Goal: Task Accomplishment & Management: Manage account settings

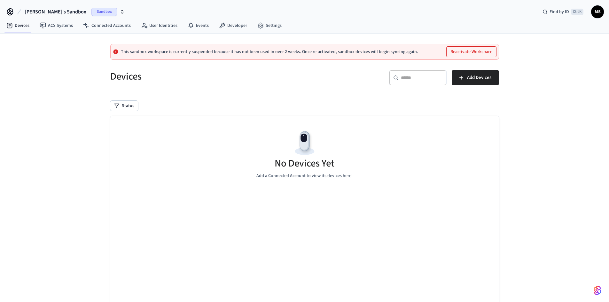
click at [475, 51] on button "Reactivate Workspace" at bounding box center [472, 52] width 50 height 10
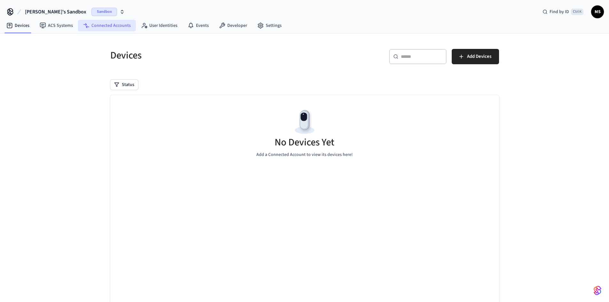
click at [113, 25] on link "Connected Accounts" at bounding box center [107, 26] width 58 height 12
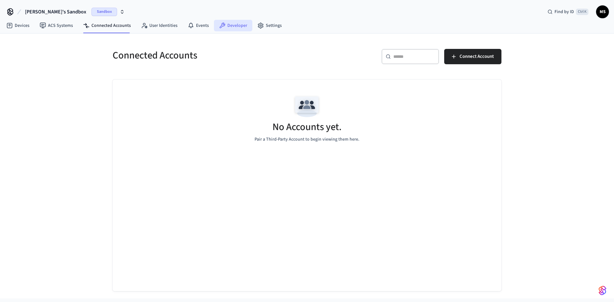
click at [239, 22] on link "Developer" at bounding box center [233, 26] width 38 height 12
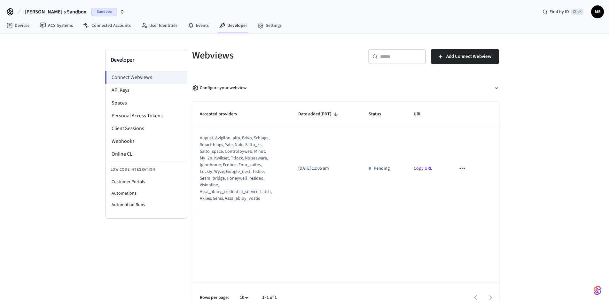
click at [91, 12] on span "Sandbox" at bounding box center [104, 12] width 26 height 8
click at [87, 54] on span "Production" at bounding box center [89, 53] width 26 height 8
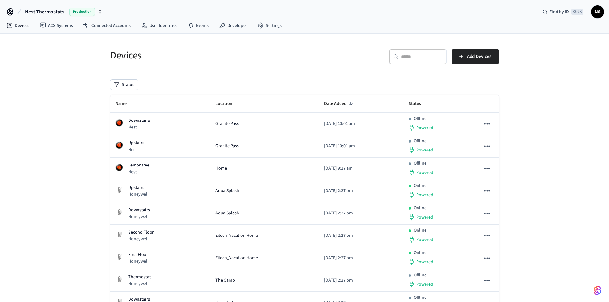
click at [594, 14] on span "MS" at bounding box center [598, 12] width 12 height 12
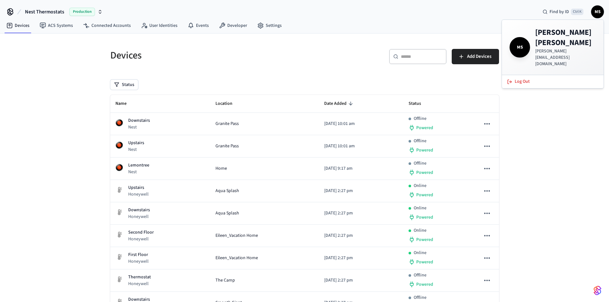
click at [344, 44] on div "​ ​ Add Devices" at bounding box center [400, 55] width 198 height 28
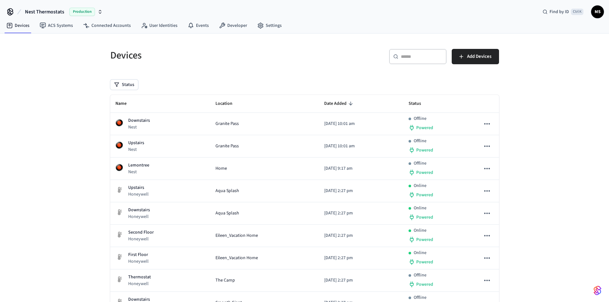
click at [9, 13] on icon at bounding box center [10, 11] width 5 height 5
click at [596, 14] on span "MS" at bounding box center [598, 12] width 12 height 12
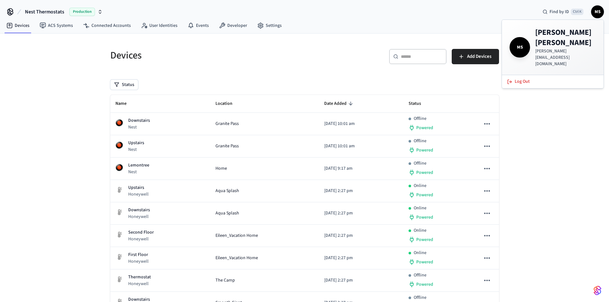
click at [594, 15] on span "MS" at bounding box center [598, 12] width 12 height 12
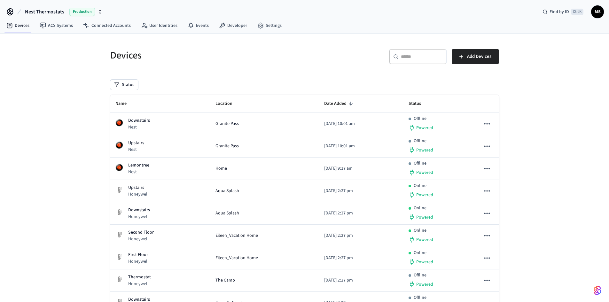
click at [600, 291] on img "button" at bounding box center [598, 291] width 8 height 10
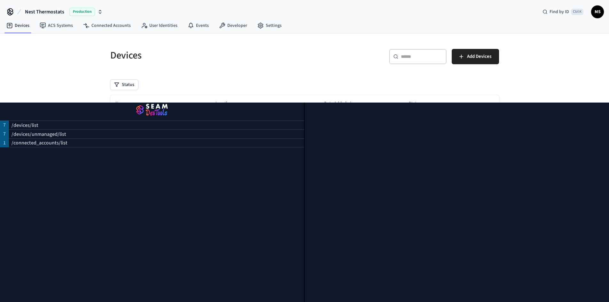
click at [204, 68] on div "Devices" at bounding box center [202, 55] width 198 height 28
click at [156, 103] on img "button" at bounding box center [152, 110] width 289 height 18
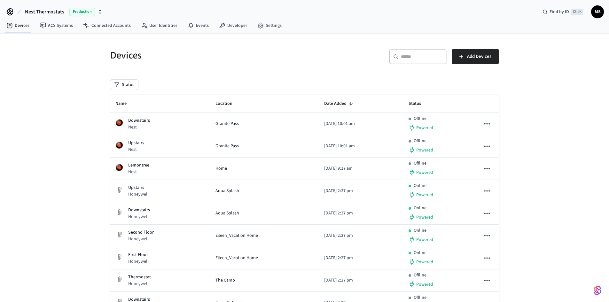
click at [10, 12] on icon at bounding box center [10, 12] width 10 height 10
click at [597, 13] on span "MS" at bounding box center [598, 12] width 12 height 12
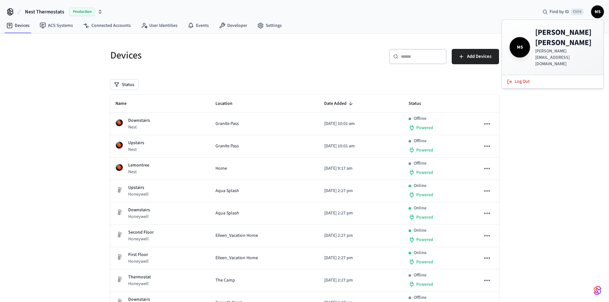
click at [519, 38] on span "MS" at bounding box center [520, 47] width 18 height 18
click at [440, 28] on div "Devices ACS Systems Connected Accounts User Identities Events Developer Settings" at bounding box center [304, 26] width 609 height 15
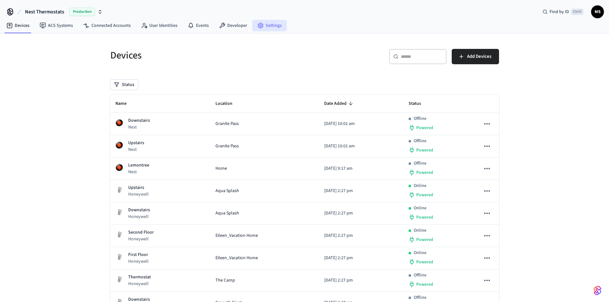
click at [265, 23] on link "Settings" at bounding box center [269, 26] width 35 height 12
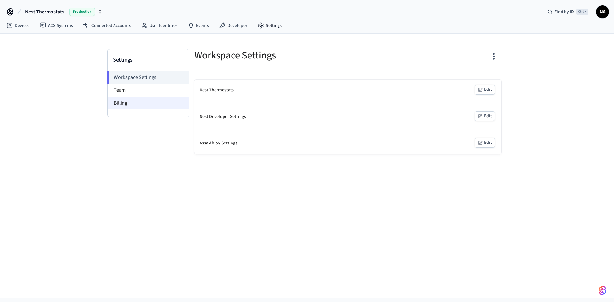
click at [131, 99] on li "Billing" at bounding box center [148, 103] width 81 height 13
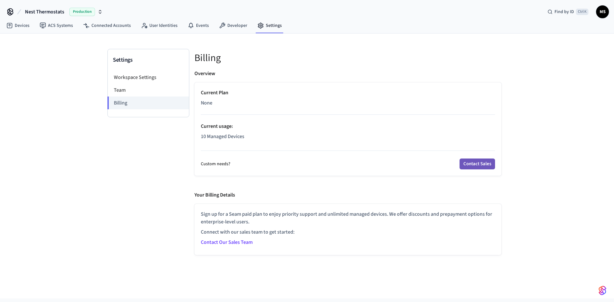
click at [473, 163] on button "Contact Sales" at bounding box center [478, 164] width 36 height 11
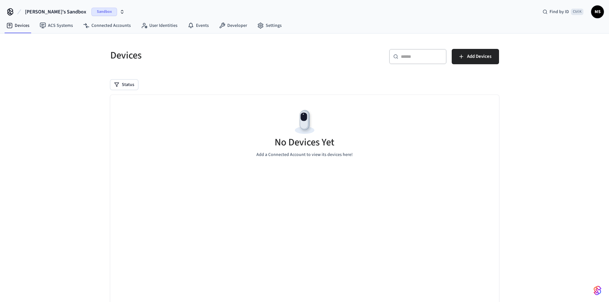
click at [91, 12] on span "Sandbox" at bounding box center [104, 12] width 26 height 8
click at [82, 53] on span "Production" at bounding box center [89, 53] width 26 height 8
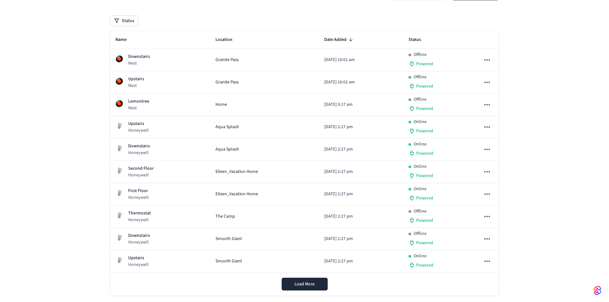
scroll to position [75, 0]
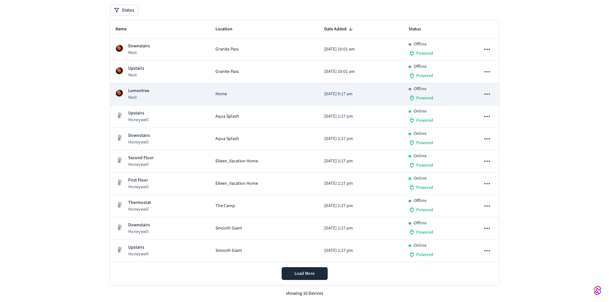
click at [427, 91] on p "Offline" at bounding box center [420, 89] width 13 height 7
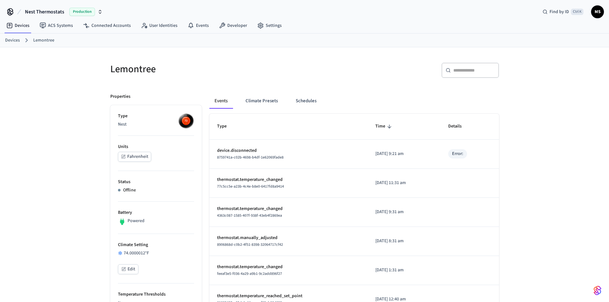
click at [463, 155] on div "Error:" at bounding box center [457, 154] width 11 height 7
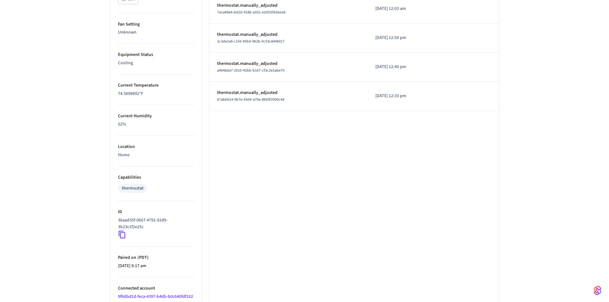
scroll to position [352, 0]
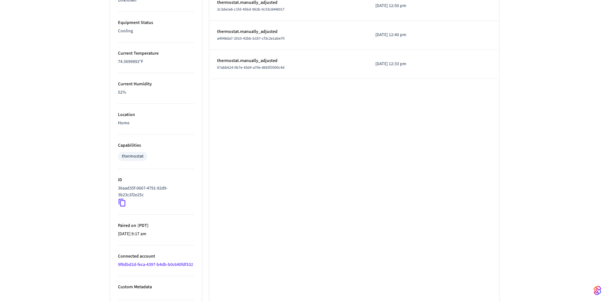
click at [162, 264] on link "9f8dbd2d-feca-4397-b4db-b0c640fdf102" at bounding box center [155, 265] width 75 height 6
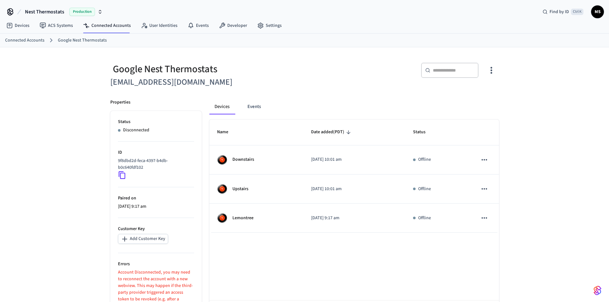
scroll to position [29, 0]
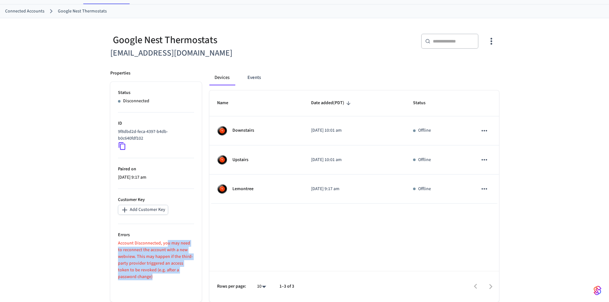
drag, startPoint x: 167, startPoint y: 243, endPoint x: 170, endPoint y: 276, distance: 33.1
click at [170, 276] on p "Account Disconnected, you may need to reconnect the account with a new webview.…" at bounding box center [156, 260] width 76 height 40
click at [170, 272] on p "Account Disconnected, you may need to reconnect the account with a new webview.…" at bounding box center [156, 260] width 76 height 40
drag, startPoint x: 158, startPoint y: 277, endPoint x: 114, endPoint y: 235, distance: 60.7
click at [114, 235] on ul "Status Disconnected ID 9f8dbd2d-feca-4397-b4db-b0c640fdf102 Paired on [DATE] 9:…" at bounding box center [155, 192] width 91 height 220
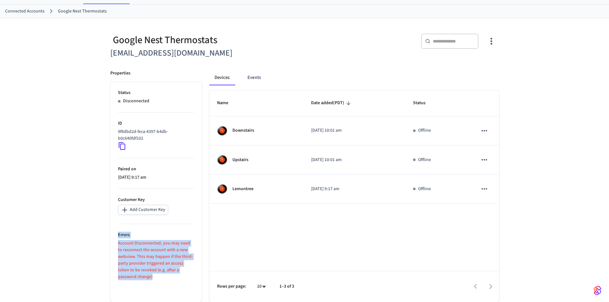
click at [157, 243] on p "Account Disconnected, you may need to reconnect the account with a new webview.…" at bounding box center [156, 260] width 76 height 40
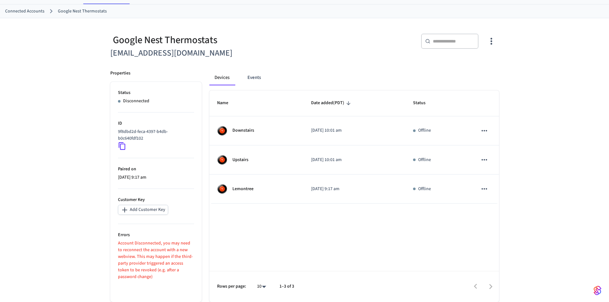
click at [277, 251] on div "Name Date added (PDT) Status Downstairs [DATE] 10:01 am Offline Upstairs [DATE]…" at bounding box center [355, 197] width 290 height 212
click at [228, 77] on button "Devices" at bounding box center [222, 77] width 25 height 15
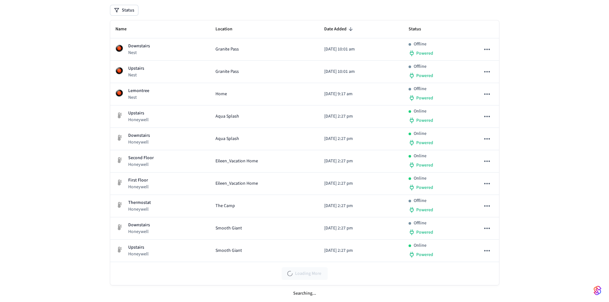
scroll to position [75, 0]
click at [299, 272] on span "Load More" at bounding box center [305, 274] width 20 height 6
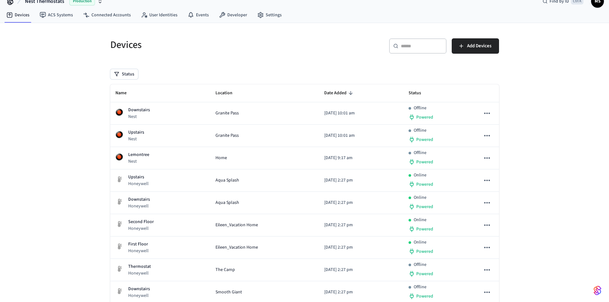
scroll to position [0, 0]
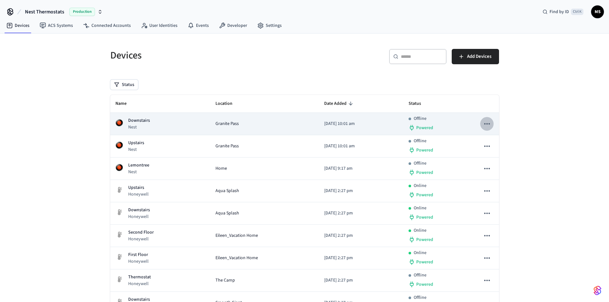
click at [486, 124] on icon "sticky table" at bounding box center [487, 123] width 5 height 1
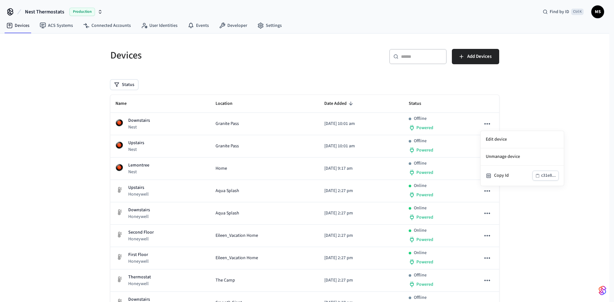
click at [462, 166] on div at bounding box center [307, 151] width 614 height 302
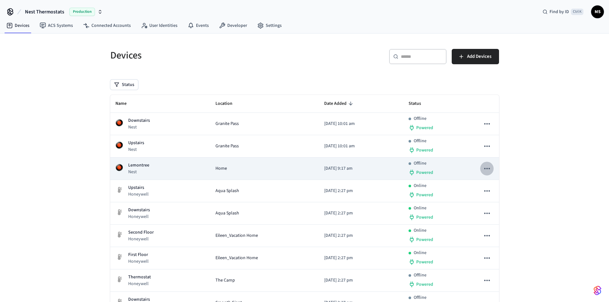
click at [490, 171] on icon "sticky table" at bounding box center [487, 168] width 8 height 8
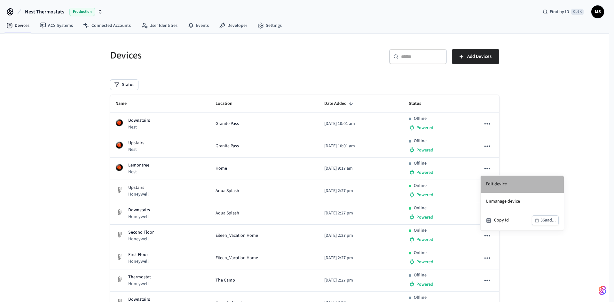
click at [492, 182] on li "Edit device" at bounding box center [522, 184] width 83 height 17
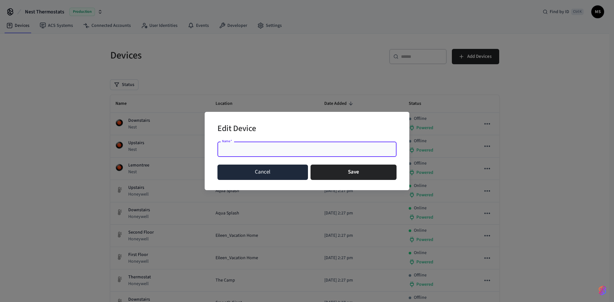
click at [282, 171] on button "Cancel" at bounding box center [263, 172] width 91 height 15
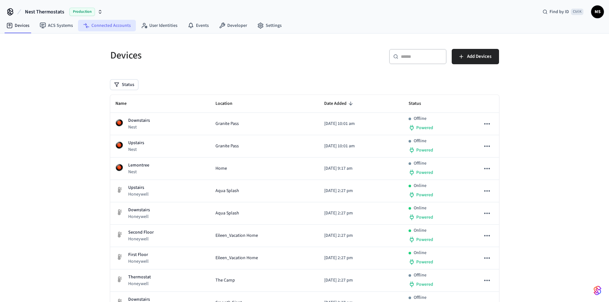
click at [120, 27] on link "Connected Accounts" at bounding box center [107, 26] width 58 height 12
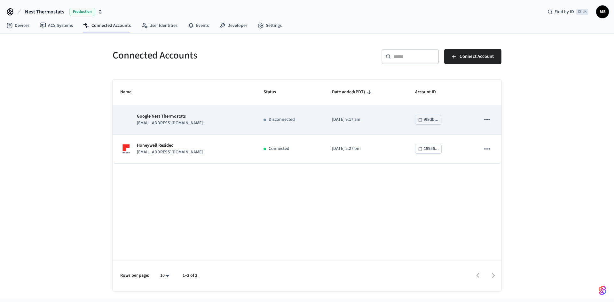
click at [493, 123] on td "sticky table" at bounding box center [487, 119] width 29 height 29
click at [168, 122] on p "[EMAIL_ADDRESS][DOMAIN_NAME]" at bounding box center [170, 123] width 66 height 7
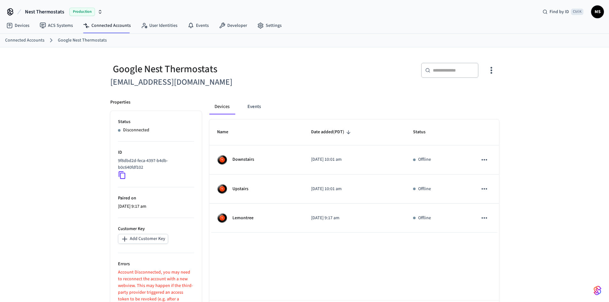
scroll to position [29, 0]
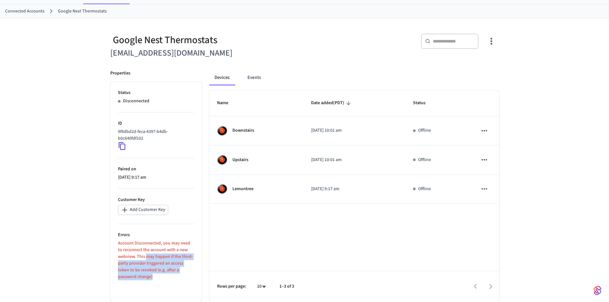
drag, startPoint x: 147, startPoint y: 255, endPoint x: 159, endPoint y: 281, distance: 28.5
click at [159, 281] on ul "Status Disconnected ID 9f8dbd2d-feca-4397-b4db-b0c640fdf102 Paired on [DATE] 9:…" at bounding box center [155, 192] width 91 height 220
click at [163, 276] on p "Account Disconnected, you may need to reconnect the account with a new webview.…" at bounding box center [156, 260] width 76 height 40
click at [494, 42] on icon "button" at bounding box center [492, 41] width 10 height 10
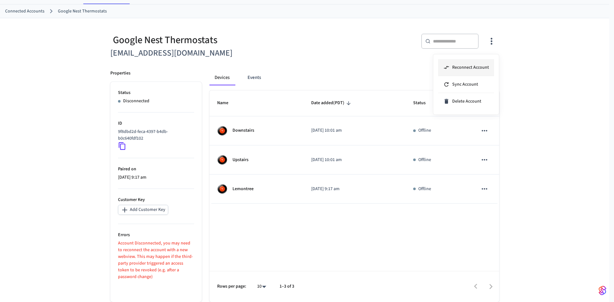
click at [476, 73] on li "Reconnect Account" at bounding box center [466, 67] width 56 height 17
click at [539, 168] on div at bounding box center [307, 151] width 614 height 302
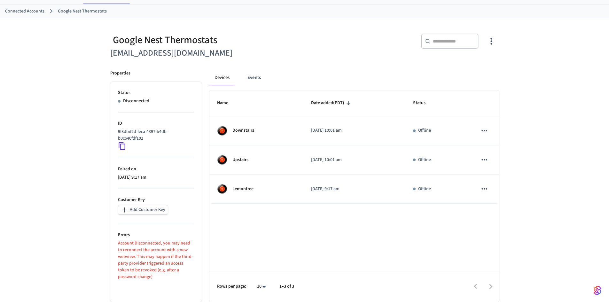
click at [489, 43] on icon "button" at bounding box center [492, 41] width 10 height 10
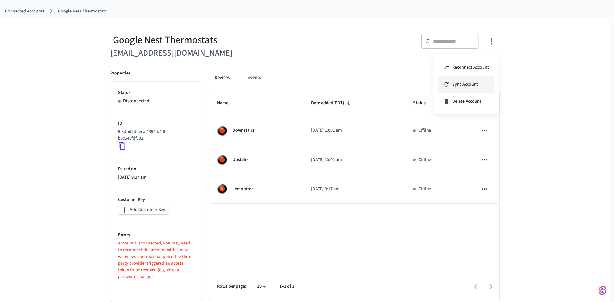
click at [483, 85] on li "Sync Account" at bounding box center [466, 84] width 56 height 17
click at [272, 246] on div at bounding box center [307, 151] width 614 height 302
